Goal: Task Accomplishment & Management: Use online tool/utility

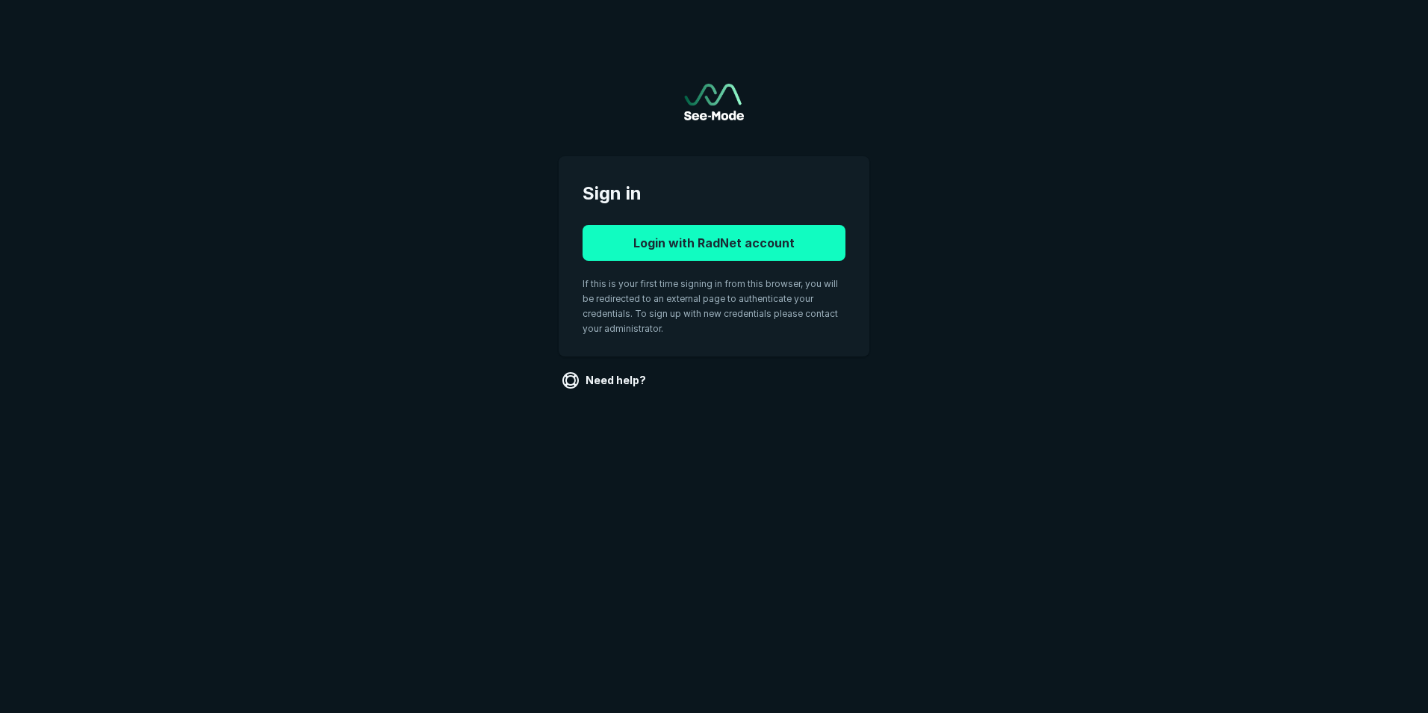
click at [679, 236] on button "Login with RadNet account" at bounding box center [714, 243] width 263 height 36
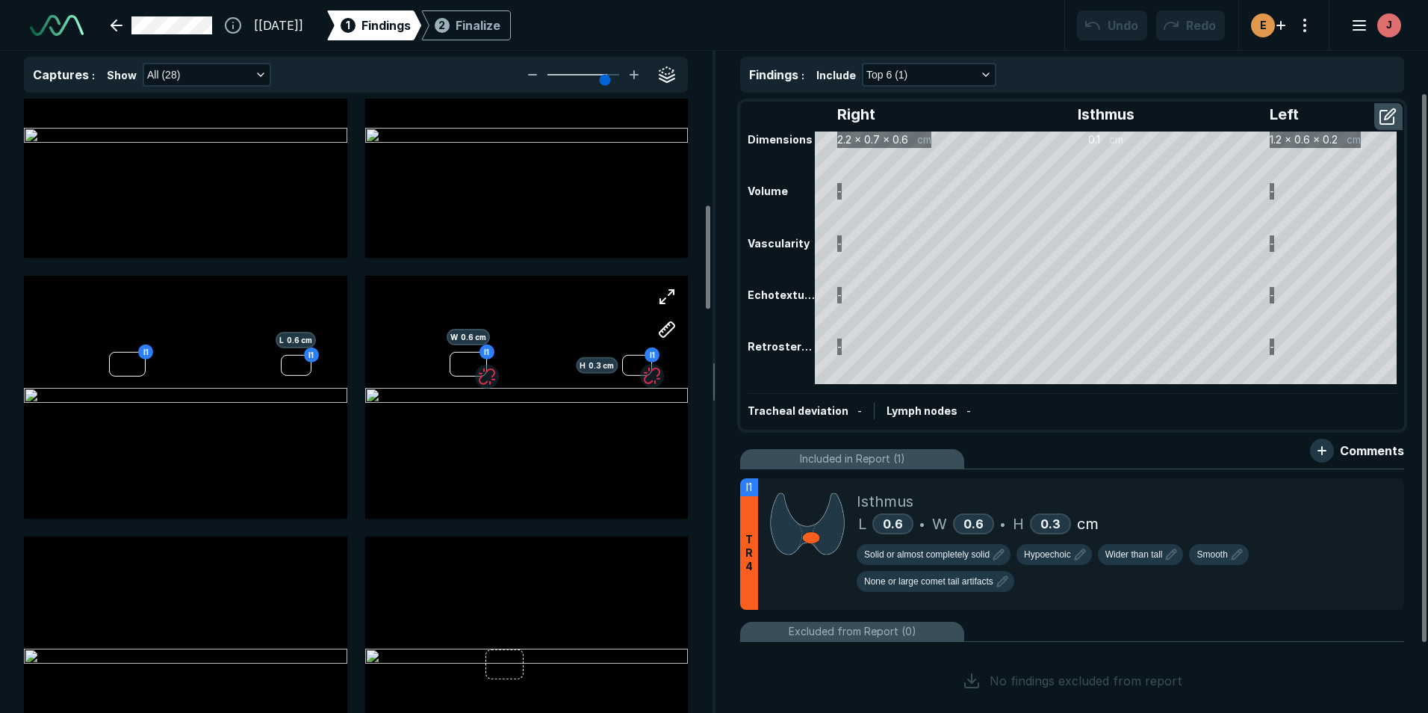
scroll to position [598, 0]
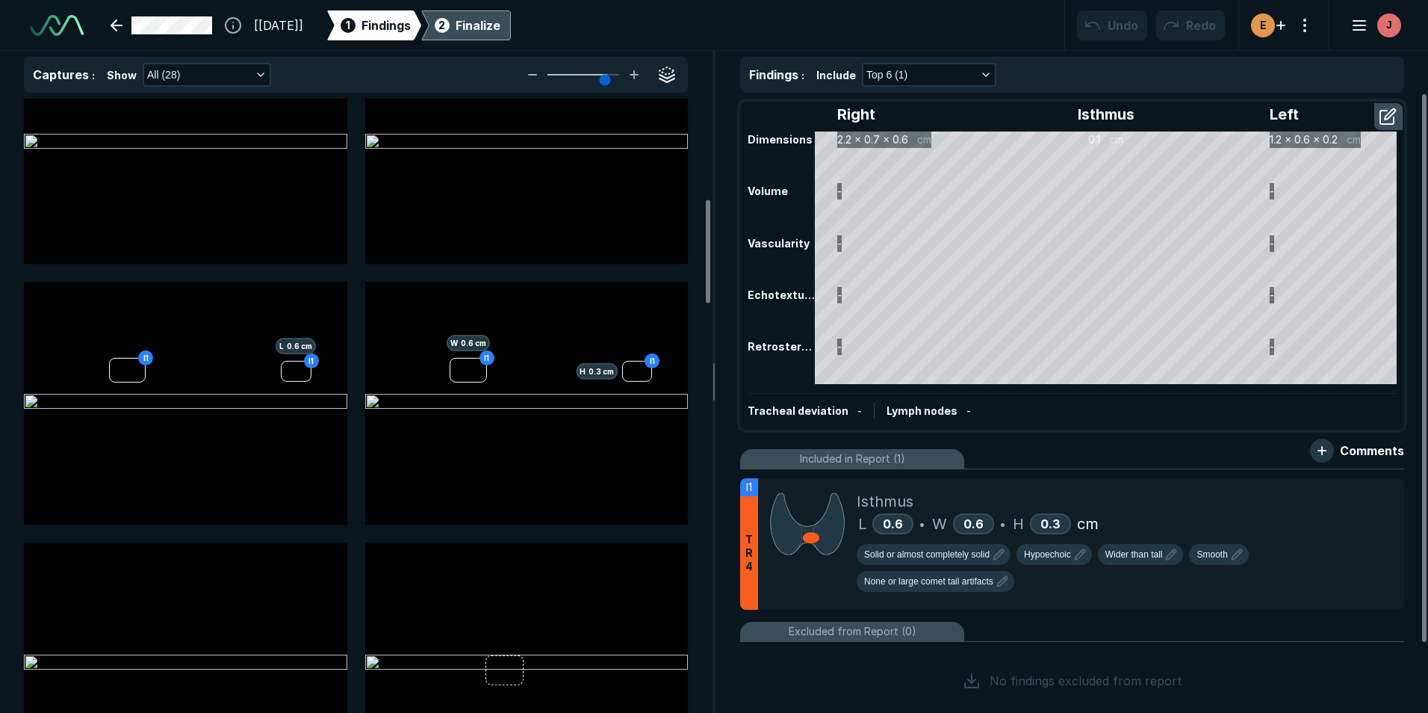
click at [492, 28] on div "2 Finalize" at bounding box center [466, 25] width 69 height 30
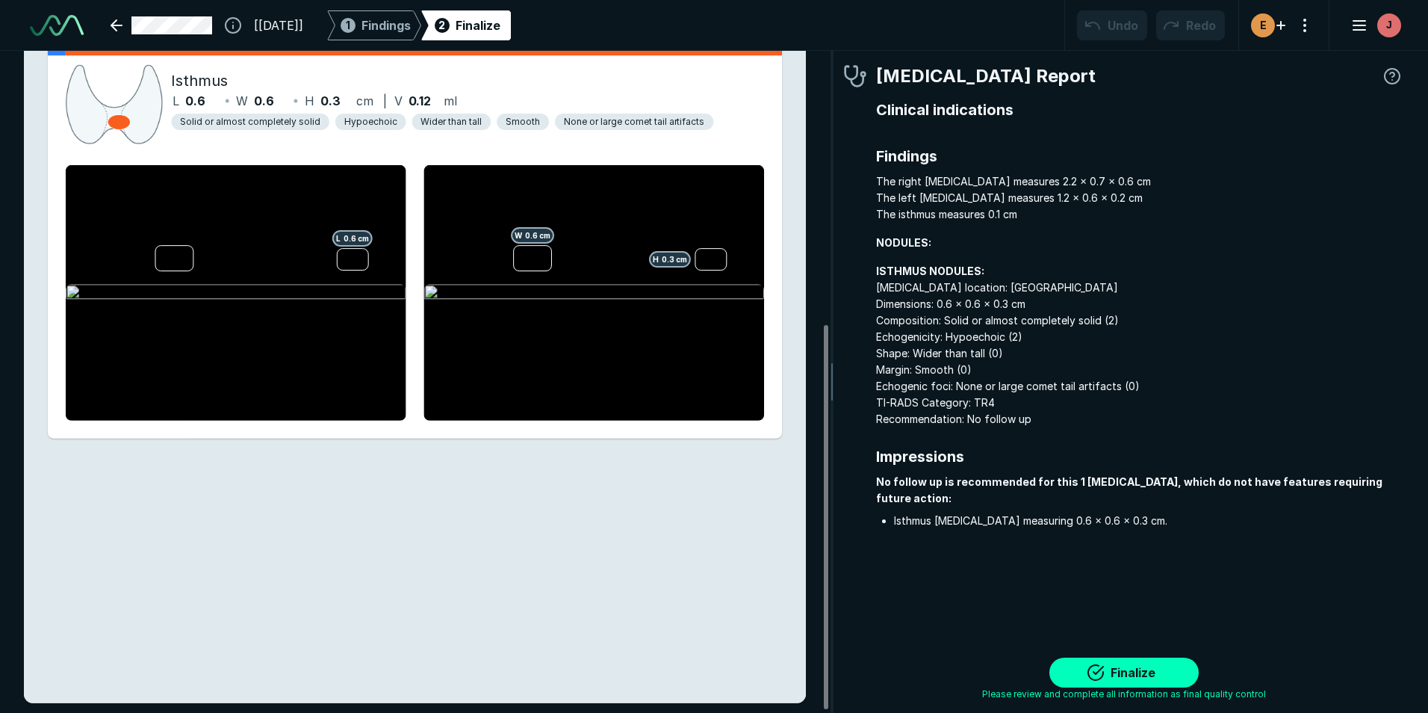
scroll to position [474, 0]
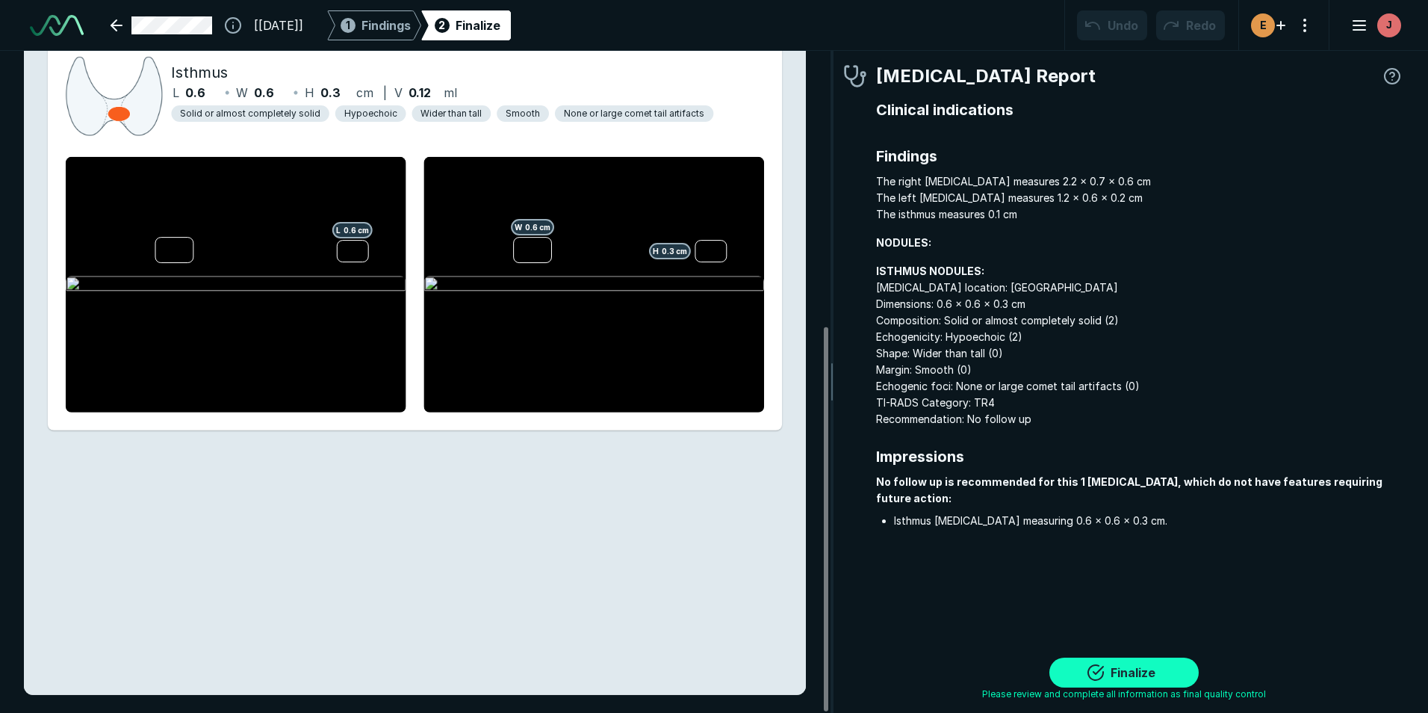
click at [1133, 672] on button "Finalize" at bounding box center [1124, 672] width 149 height 30
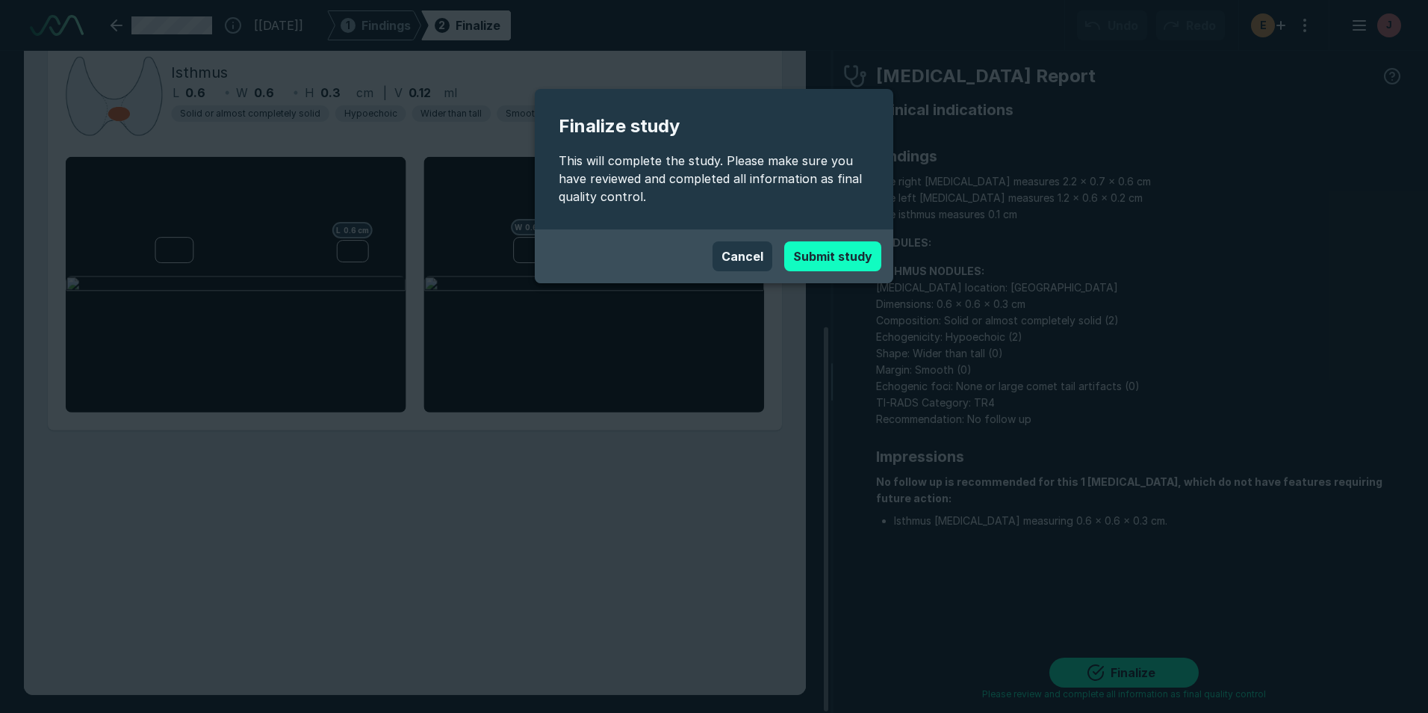
click at [833, 253] on button "Submit study" at bounding box center [832, 256] width 97 height 30
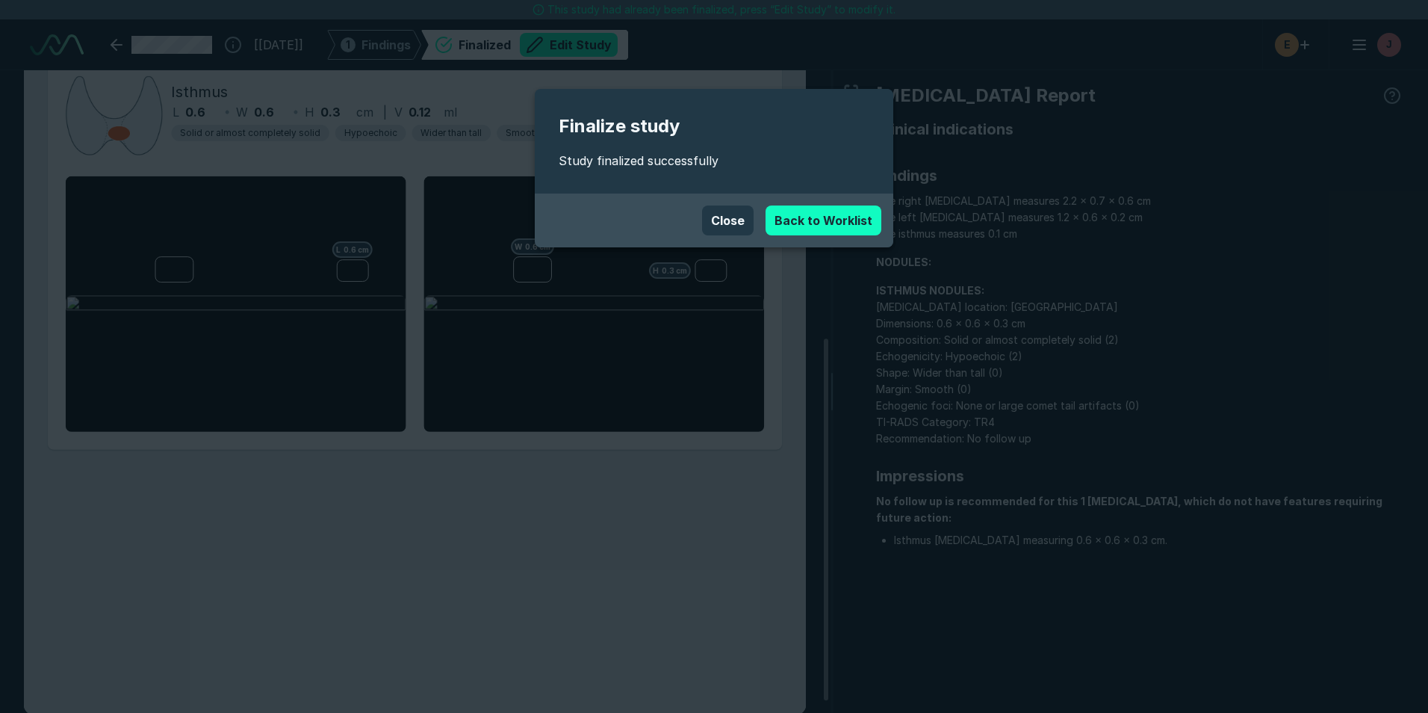
click at [858, 220] on link "Back to Worklist" at bounding box center [824, 220] width 116 height 30
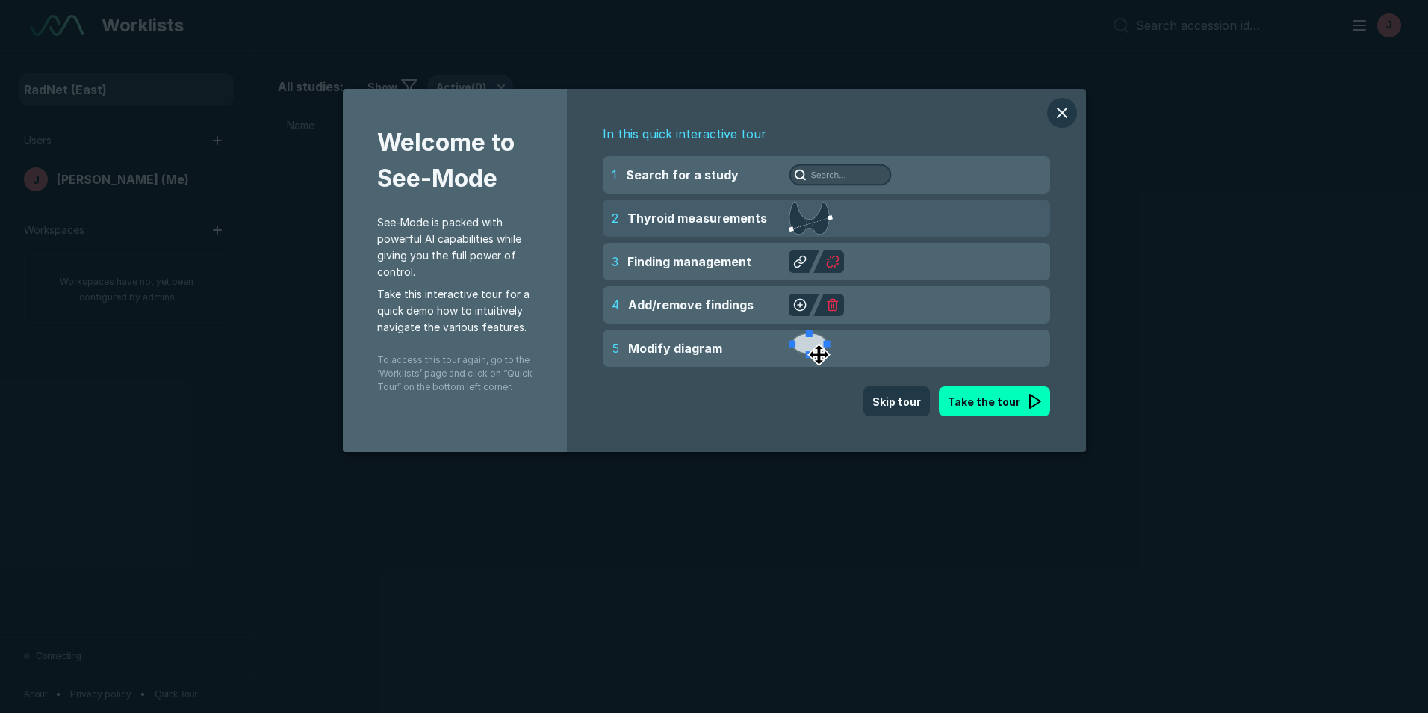
scroll to position [4627, 6966]
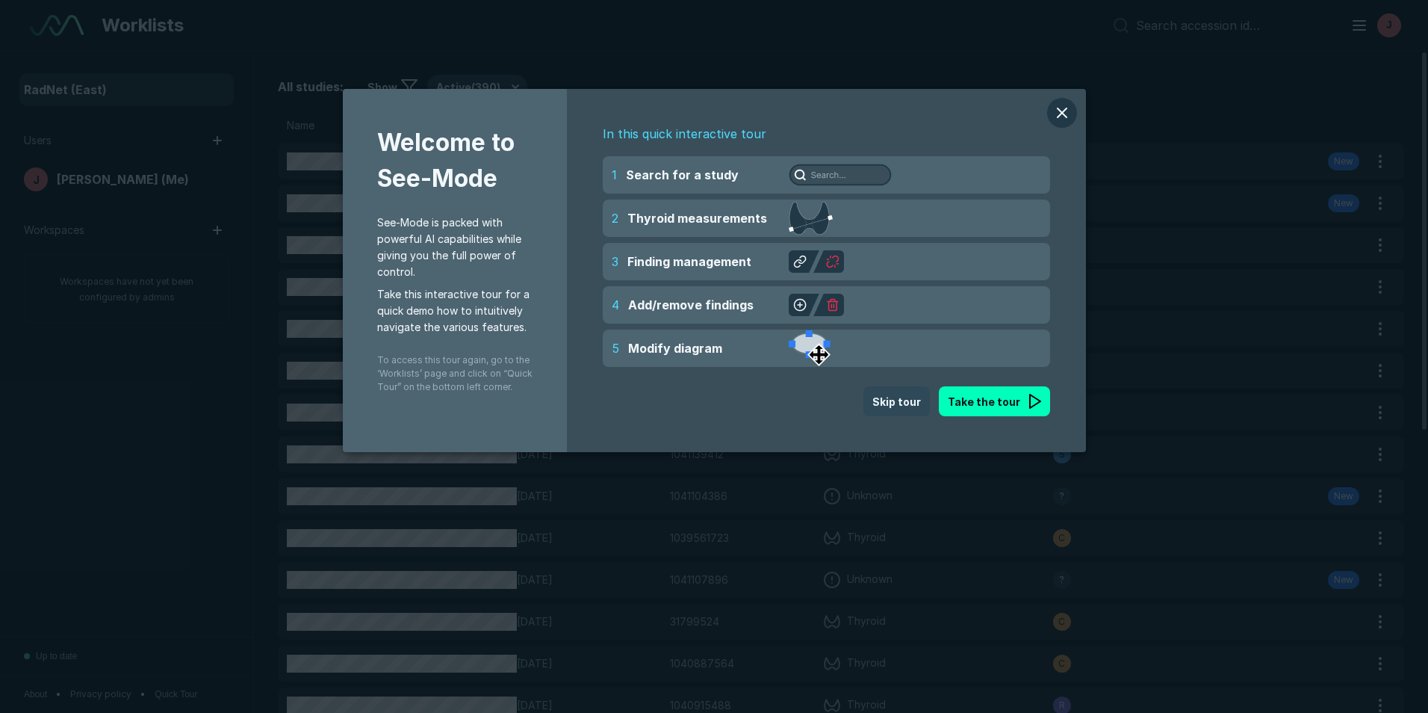
click at [914, 400] on button "Skip tour" at bounding box center [897, 401] width 66 height 30
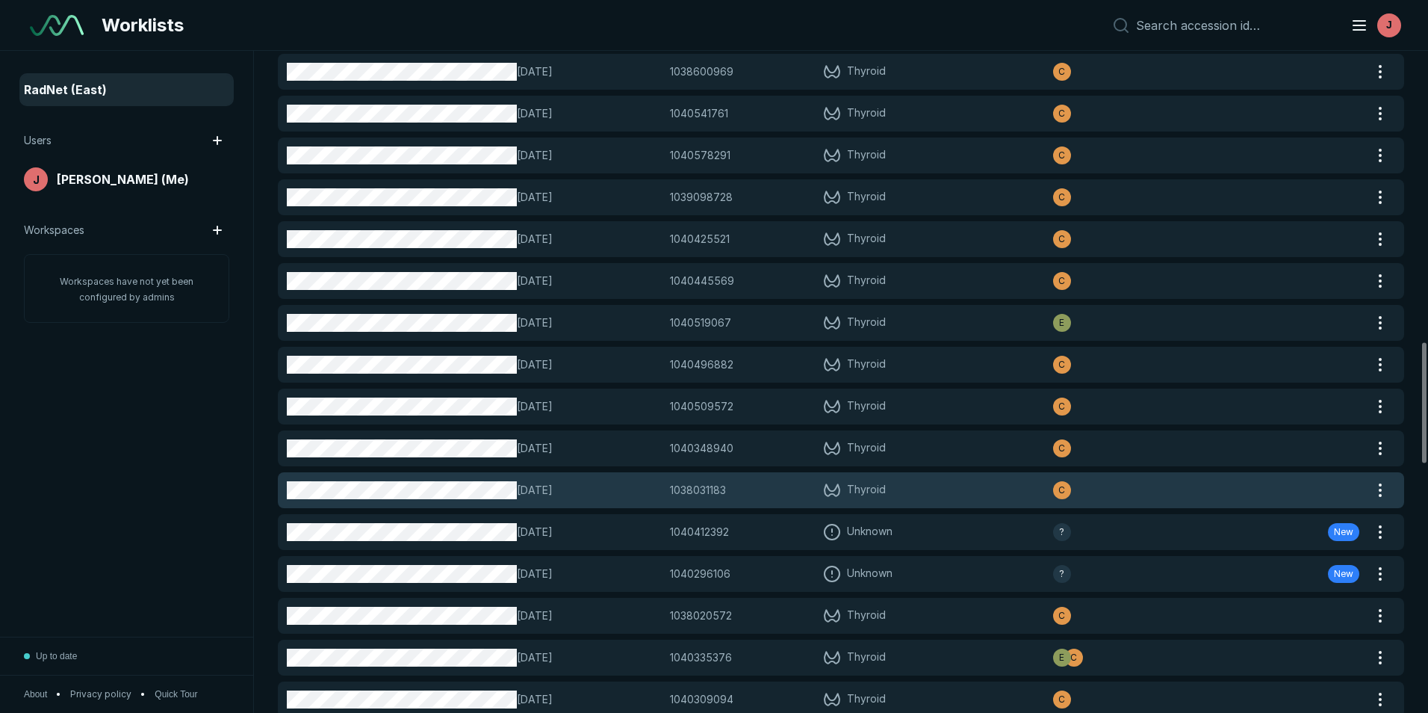
scroll to position [1596, 0]
